Goal: Task Accomplishment & Management: Manage account settings

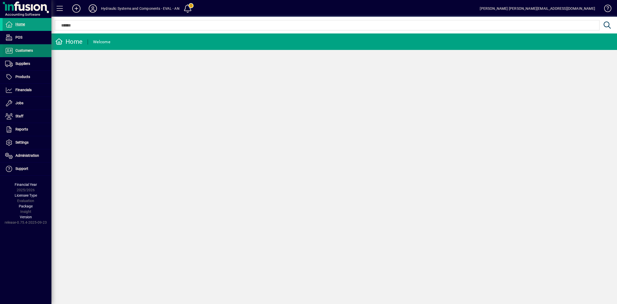
click at [29, 51] on span "Customers" at bounding box center [23, 50] width 17 height 4
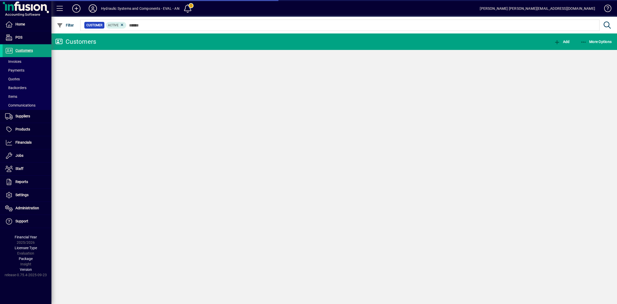
click at [19, 60] on span "Invoices" at bounding box center [13, 61] width 16 height 4
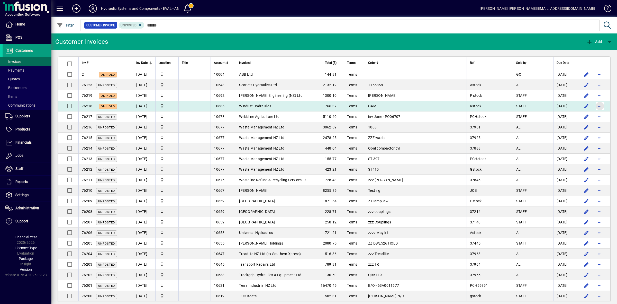
click at [594, 105] on span "button" at bounding box center [600, 106] width 12 height 12
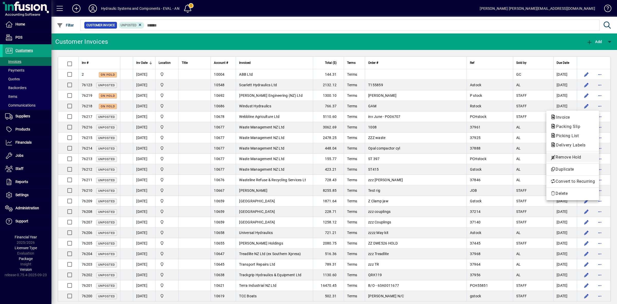
click at [569, 156] on span "Remove Hold" at bounding box center [573, 157] width 45 height 6
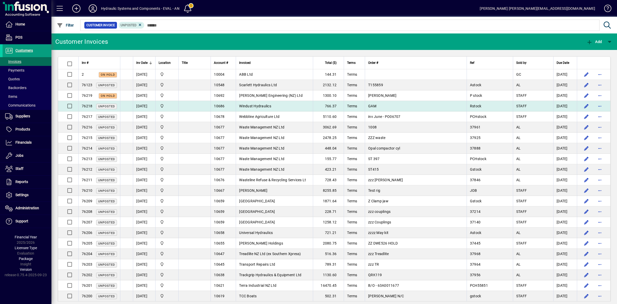
click at [271, 104] on span "Windust Hydraulics" at bounding box center [255, 106] width 32 height 4
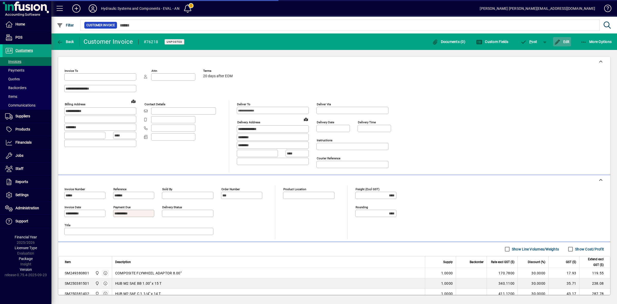
click at [567, 41] on span "Edit" at bounding box center [562, 42] width 15 height 4
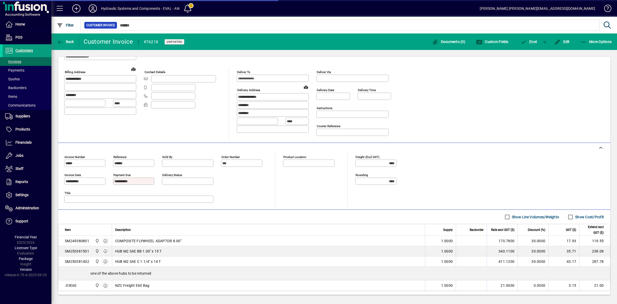
type input "**********"
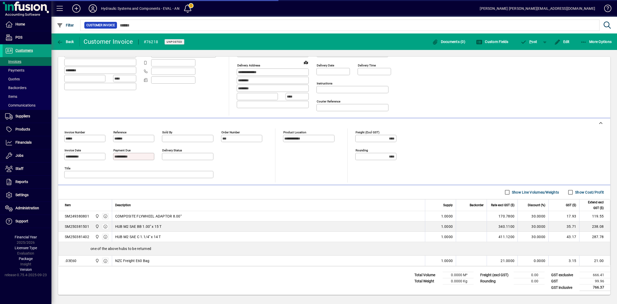
type input "**********"
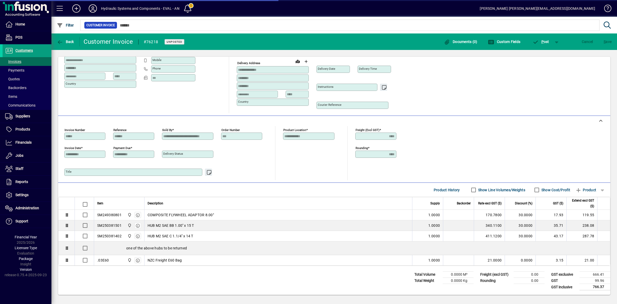
scroll to position [45, 0]
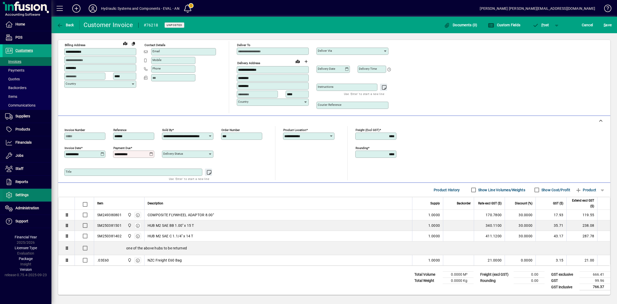
click at [29, 195] on span at bounding box center [27, 195] width 49 height 12
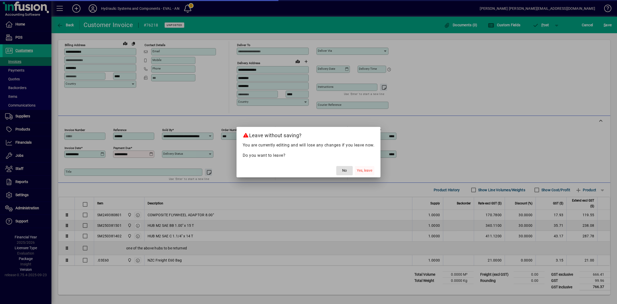
click at [367, 169] on span "Yes, leave" at bounding box center [364, 170] width 15 height 5
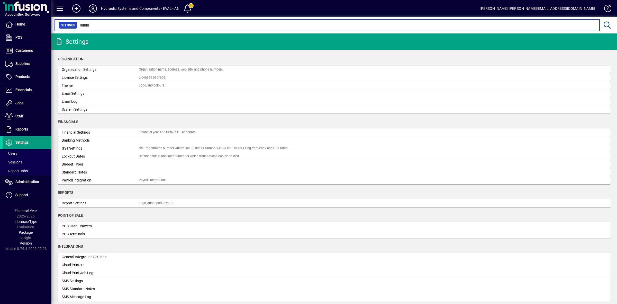
click at [125, 26] on input "text" at bounding box center [336, 25] width 518 height 7
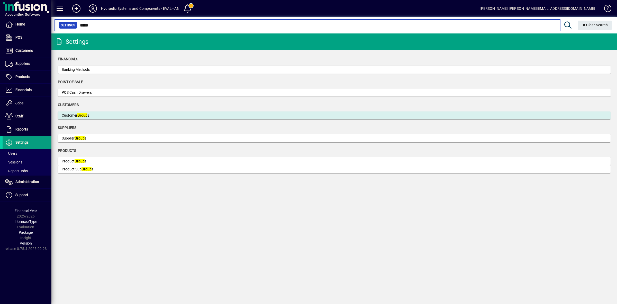
type input "*****"
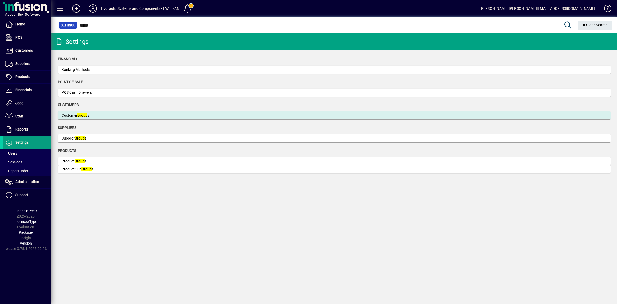
click at [101, 114] on div "Customer Group s" at bounding box center [100, 115] width 77 height 5
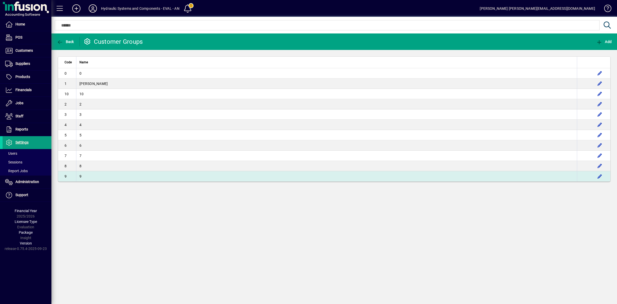
click at [108, 174] on td "9" at bounding box center [326, 176] width 501 height 10
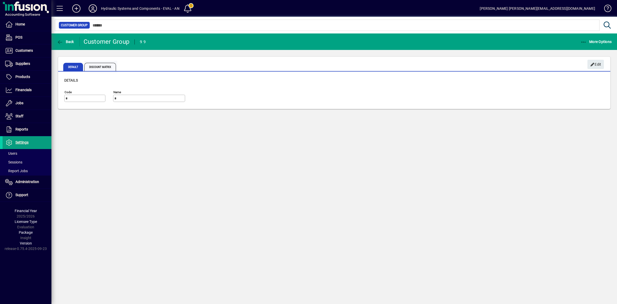
click at [101, 65] on span "Discount Matrix" at bounding box center [100, 67] width 32 height 8
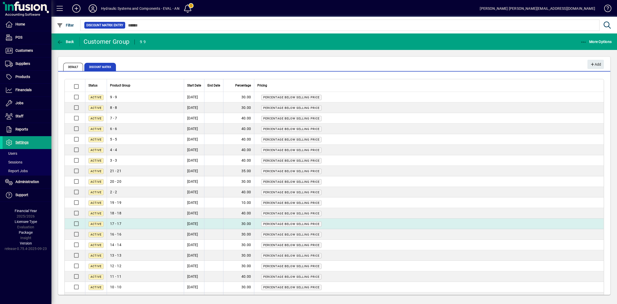
scroll to position [16, 0]
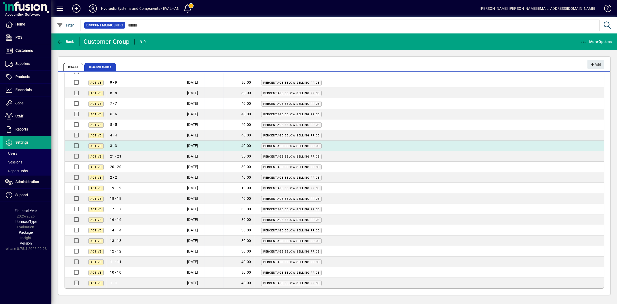
click at [158, 141] on td "3 - 3" at bounding box center [145, 145] width 77 height 11
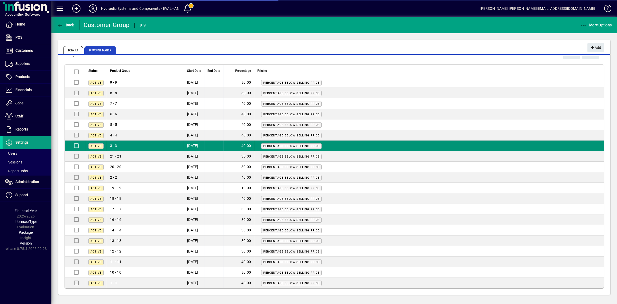
scroll to position [43, 0]
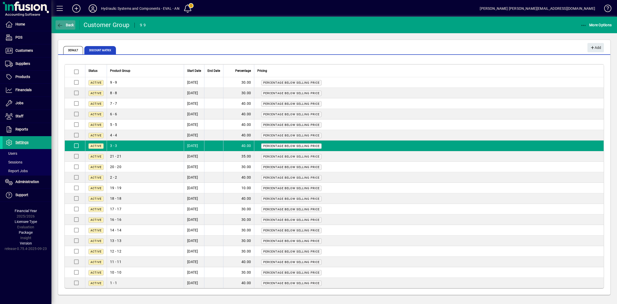
click at [70, 24] on span "Back" at bounding box center [65, 25] width 17 height 4
